Goal: Find specific page/section: Find specific page/section

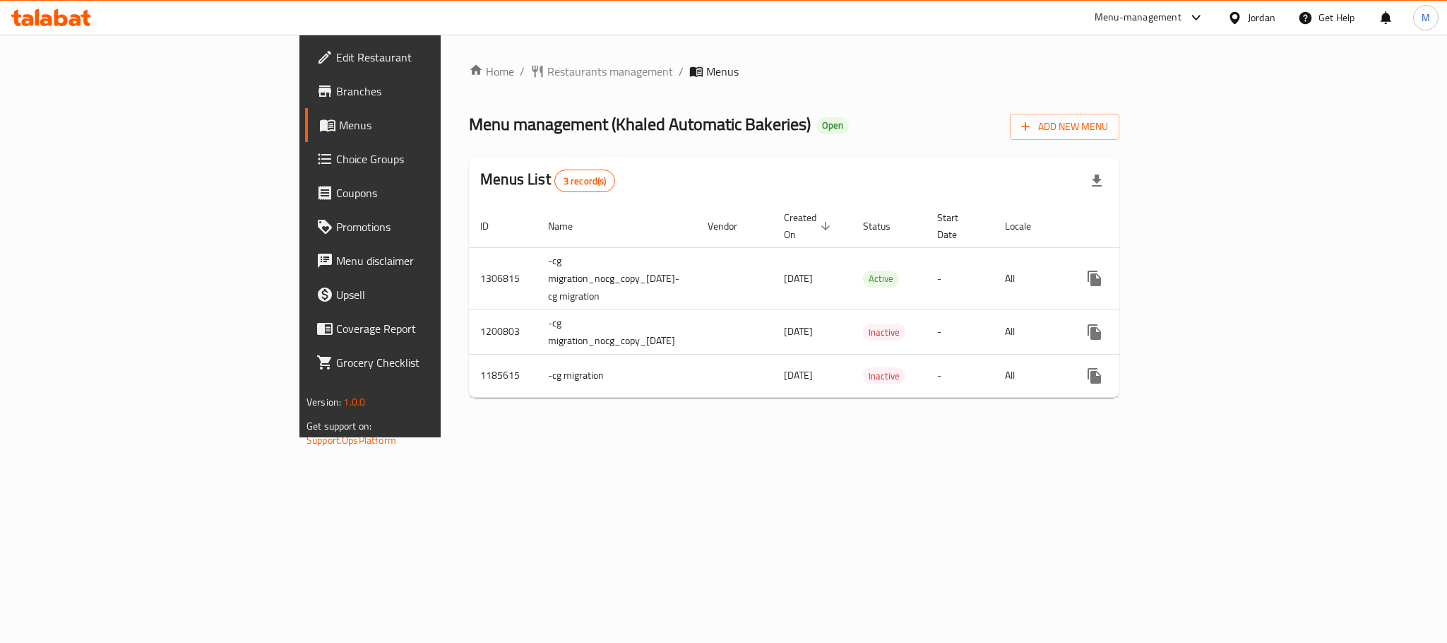
click at [1112, 18] on div "Jordan" at bounding box center [1262, 18] width 28 height 16
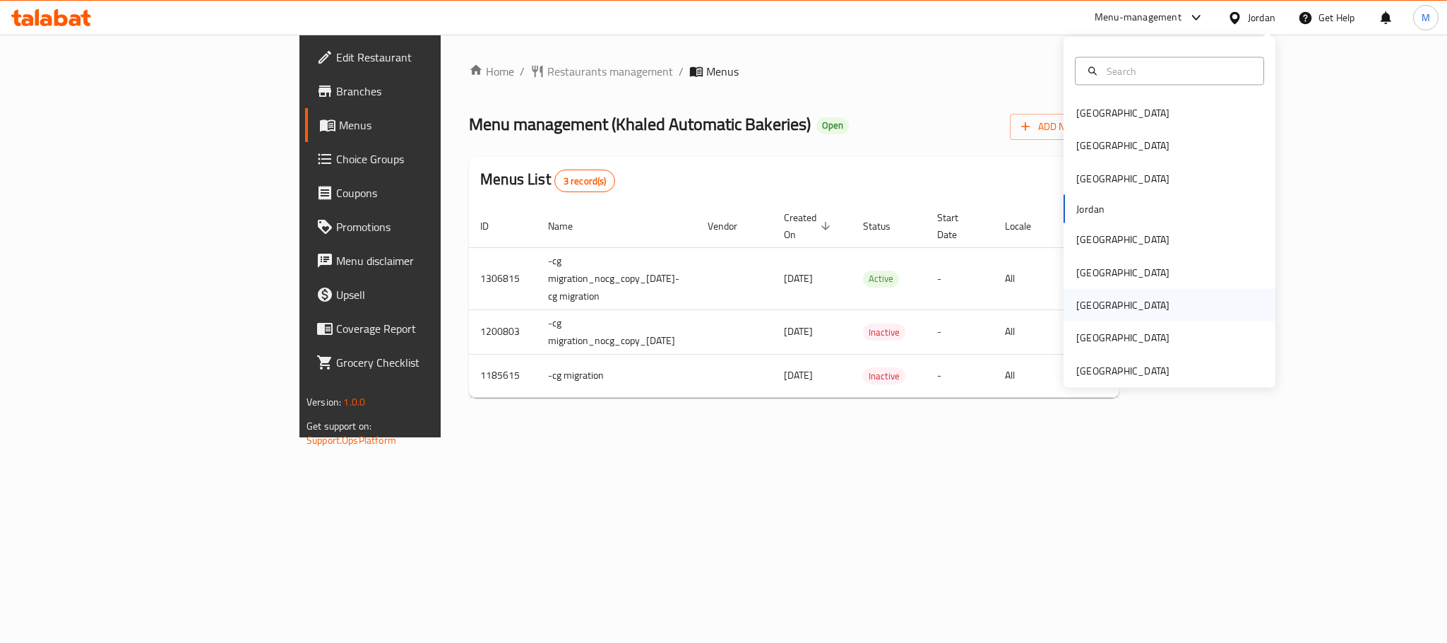
click at [1112, 299] on div "[GEOGRAPHIC_DATA]" at bounding box center [1170, 305] width 212 height 32
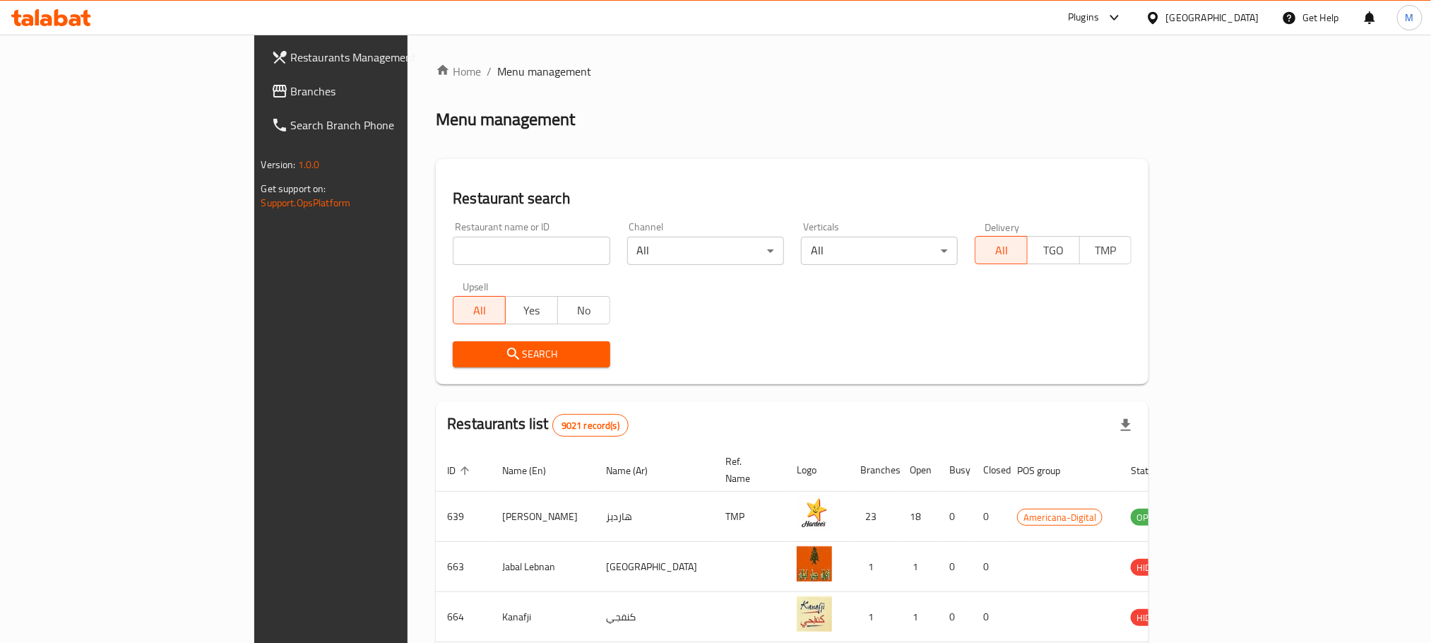
paste input "Toy Zone"
click at [453, 252] on input "search" at bounding box center [531, 251] width 157 height 28
type input "Toy Zone"
click button "Search" at bounding box center [531, 354] width 157 height 26
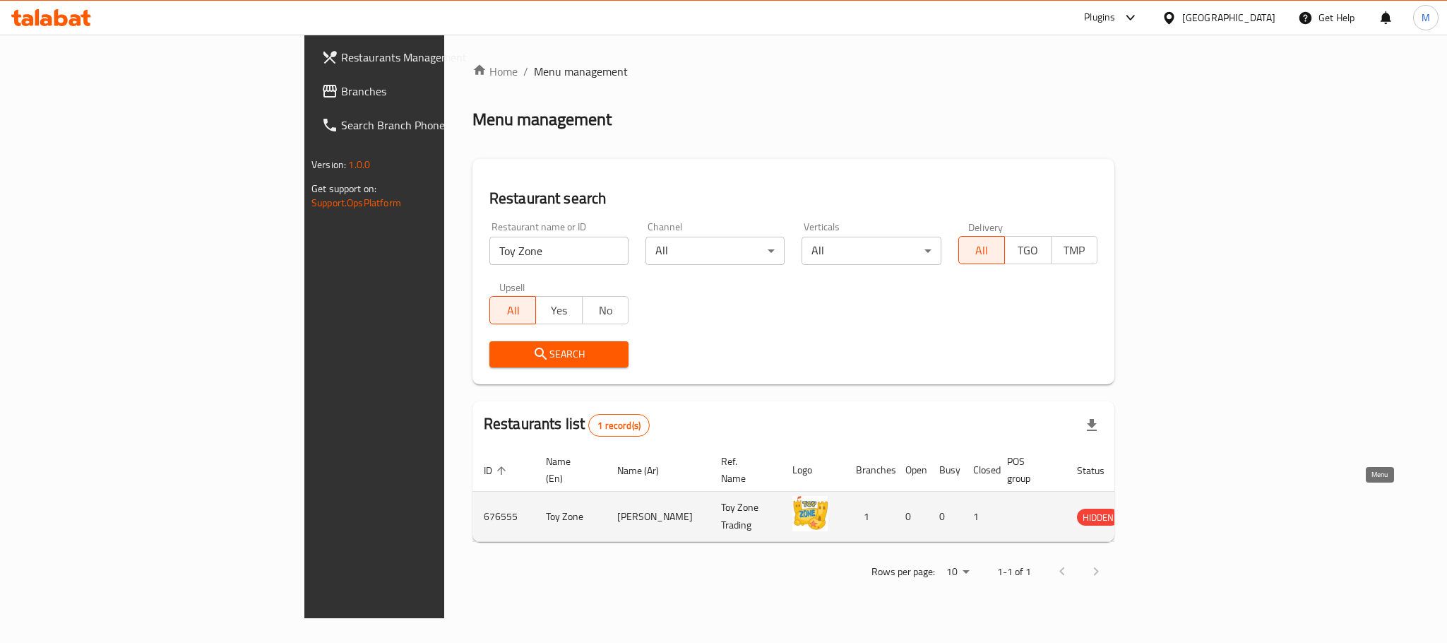
click at [1112, 511] on icon "enhanced table" at bounding box center [1160, 517] width 16 height 12
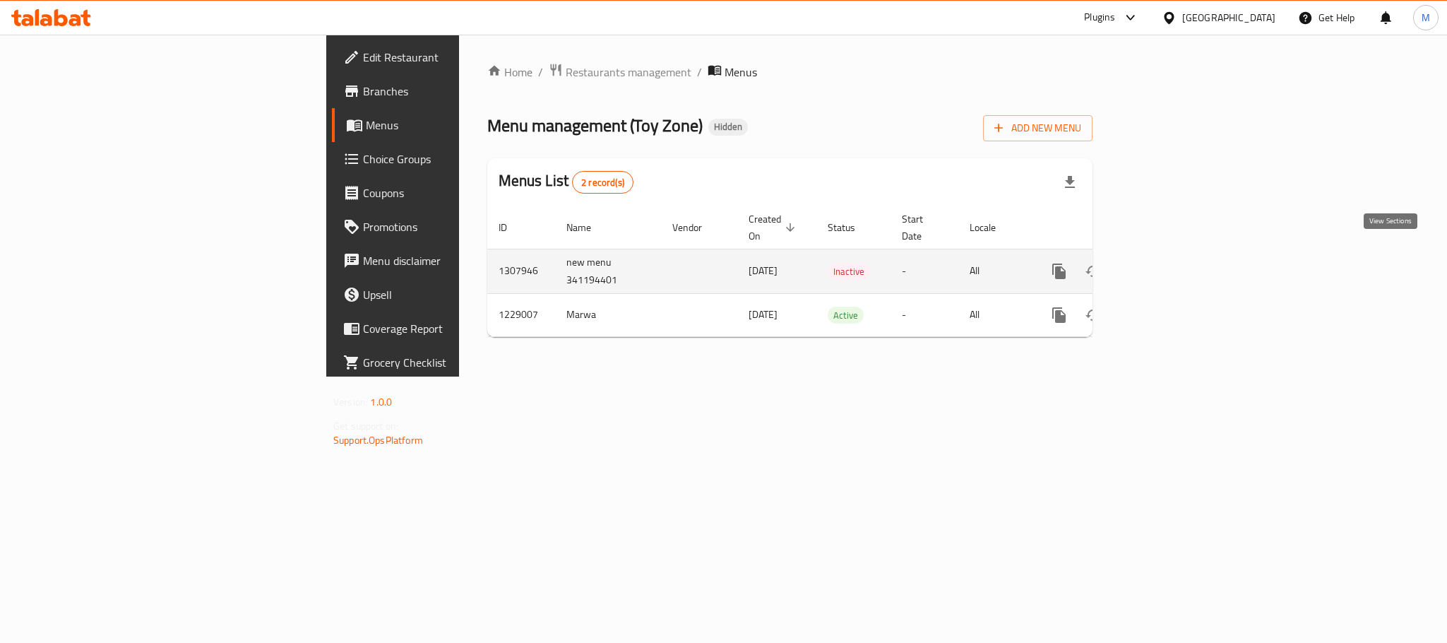
click at [1112, 263] on icon "enhanced table" at bounding box center [1161, 271] width 17 height 17
